Goal: Information Seeking & Learning: Learn about a topic

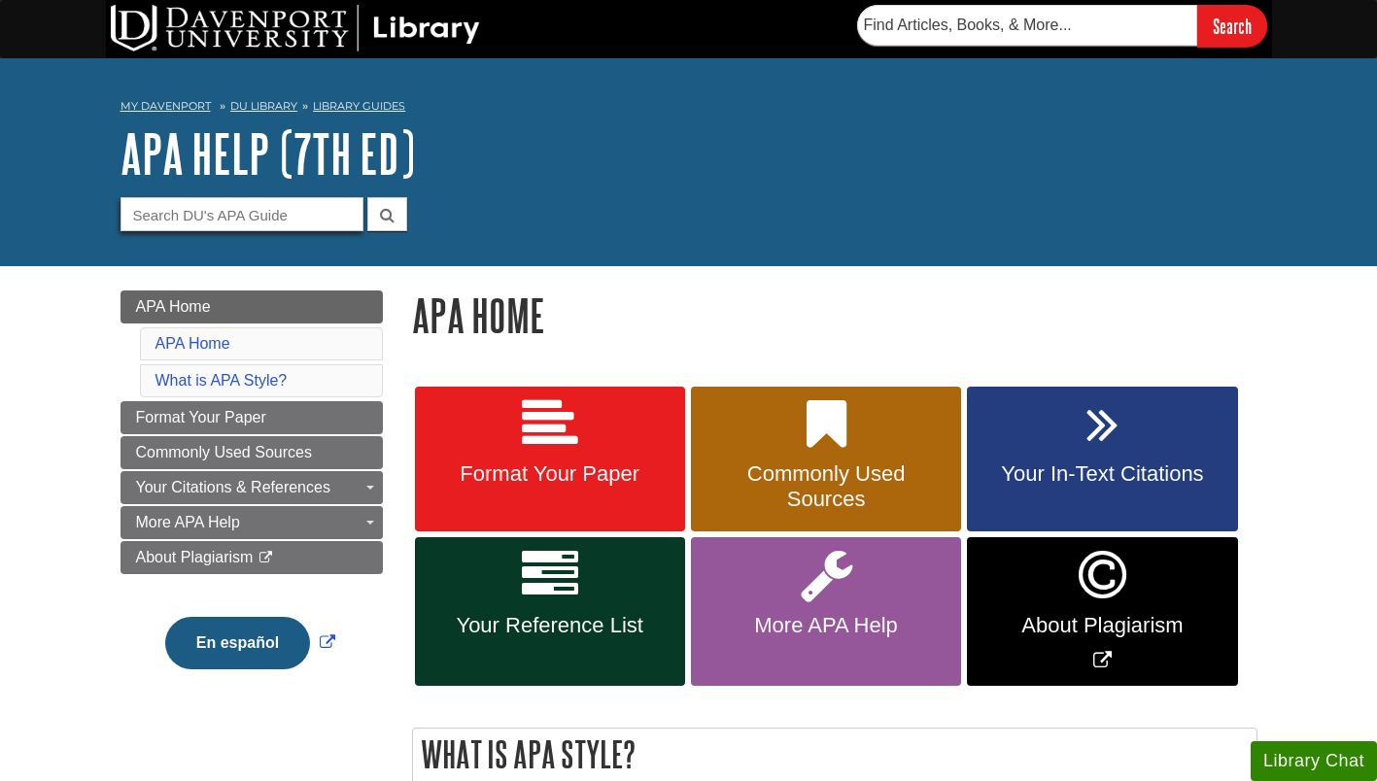
click at [293, 220] on input "Guide Search Terms" at bounding box center [242, 214] width 243 height 34
type input "annotated bibliography"
click at [367, 197] on button "submit" at bounding box center [387, 214] width 40 height 34
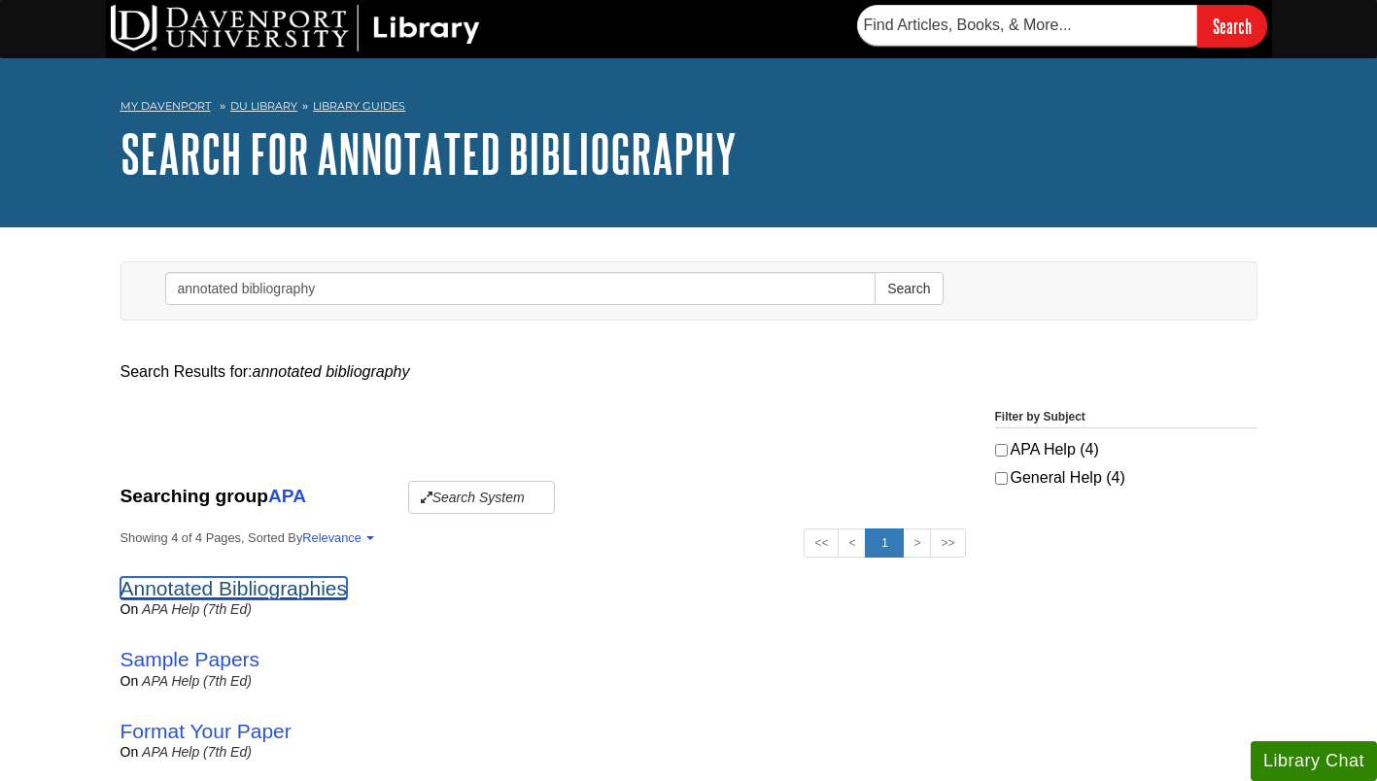
click at [207, 592] on link "Annotated Bibliographies" at bounding box center [234, 588] width 227 height 22
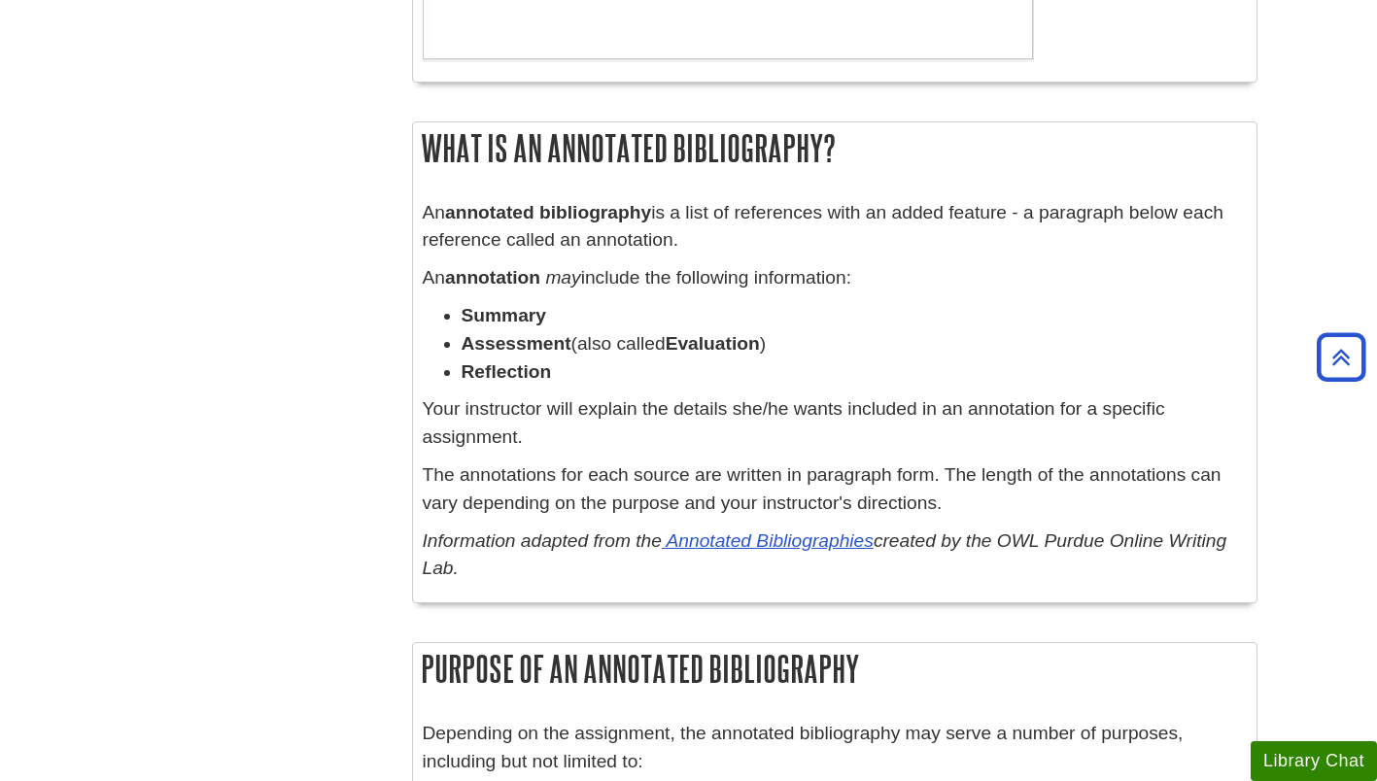
scroll to position [1178, 0]
